Goal: Find contact information: Find contact information

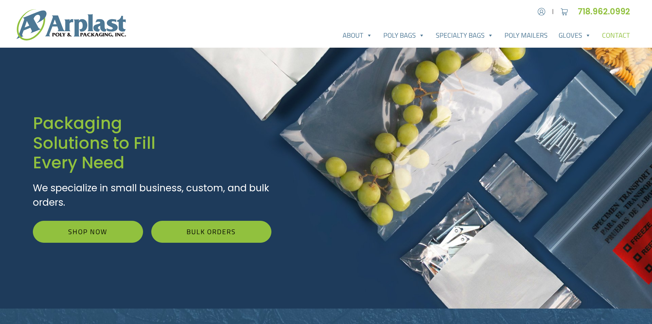
click at [615, 35] on link "Contact" at bounding box center [616, 35] width 39 height 14
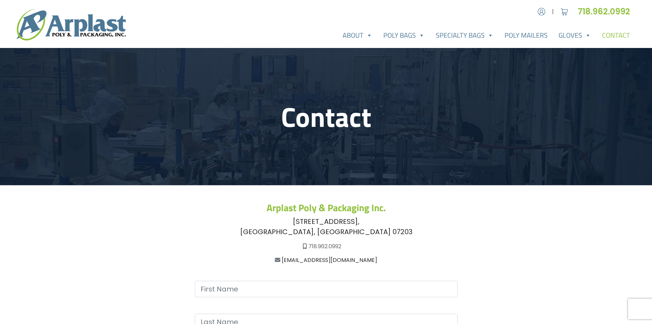
click at [333, 246] on link "718.962.0992" at bounding box center [325, 246] width 33 height 8
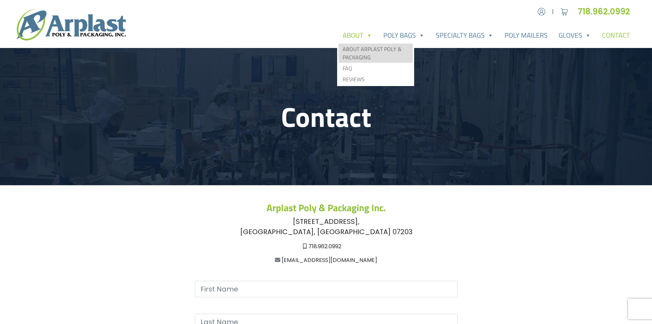
click at [357, 59] on link "About Arplast Poly & Packaging" at bounding box center [376, 52] width 74 height 19
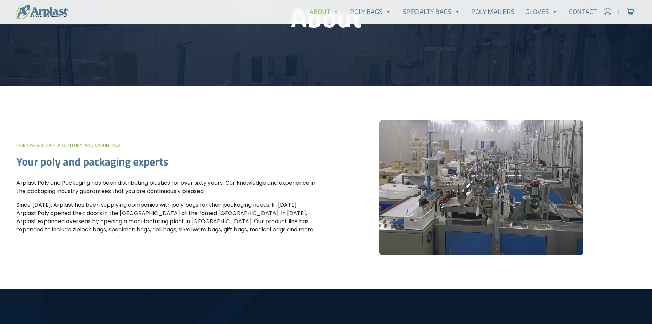
scroll to position [106, 0]
